Goal: Information Seeking & Learning: Learn about a topic

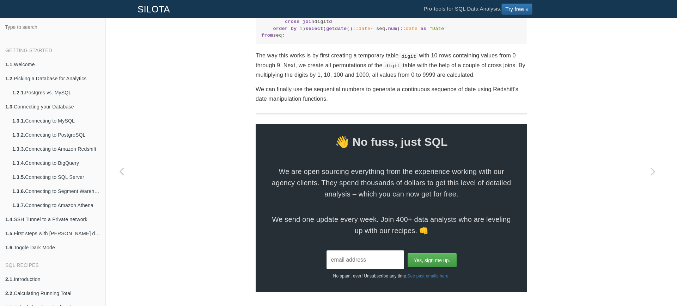
scroll to position [588, 0]
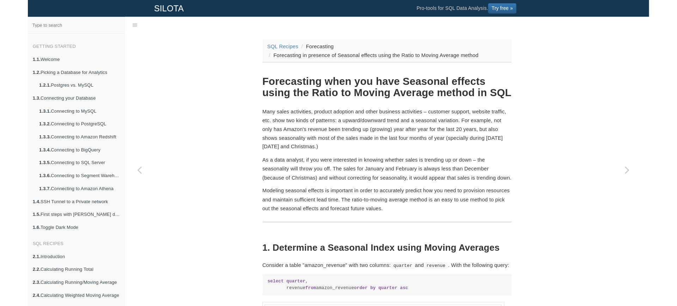
scroll to position [18, 0]
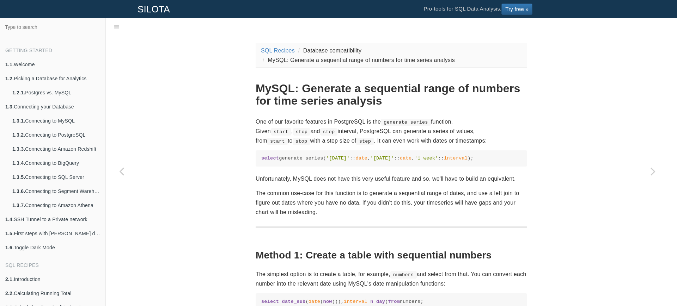
scroll to position [18, 0]
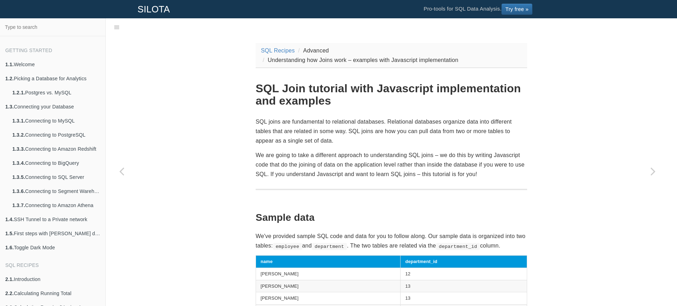
scroll to position [18, 0]
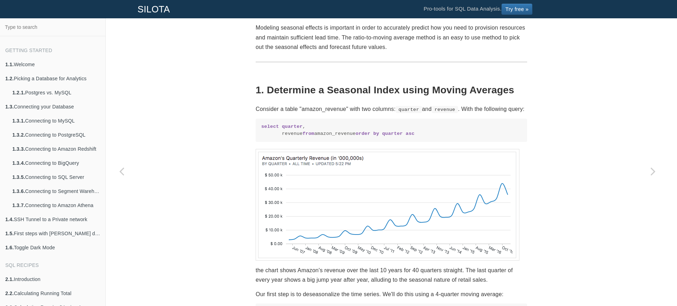
scroll to position [205, 0]
